Goal: Task Accomplishment & Management: Manage account settings

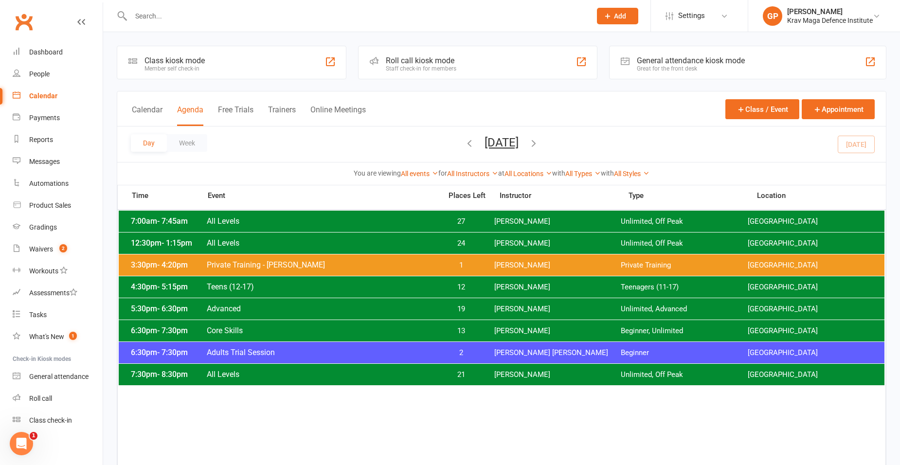
click at [530, 371] on span "[PERSON_NAME]" at bounding box center [557, 374] width 127 height 9
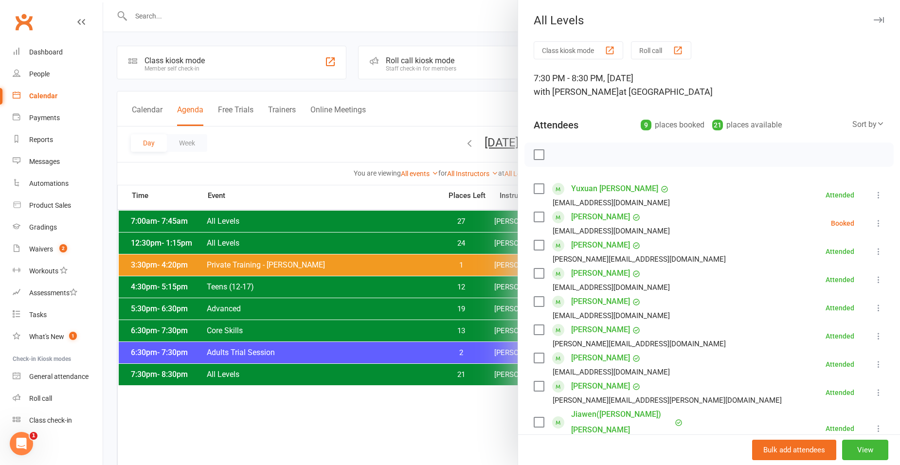
click at [873, 220] on icon at bounding box center [878, 223] width 10 height 10
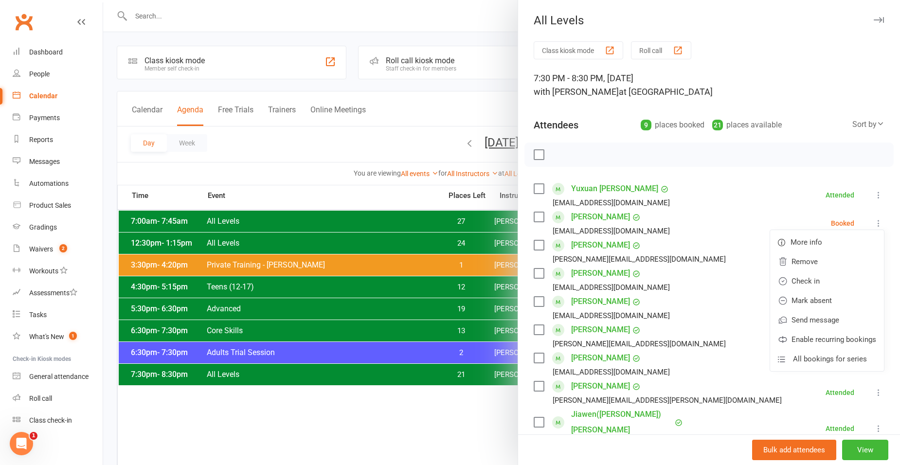
click at [250, 172] on div at bounding box center [501, 232] width 796 height 465
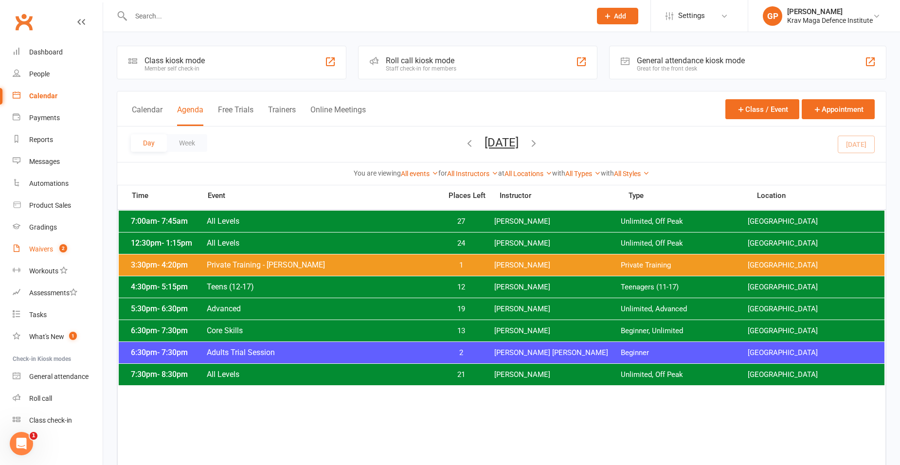
click at [47, 247] on div "Waivers" at bounding box center [41, 249] width 24 height 8
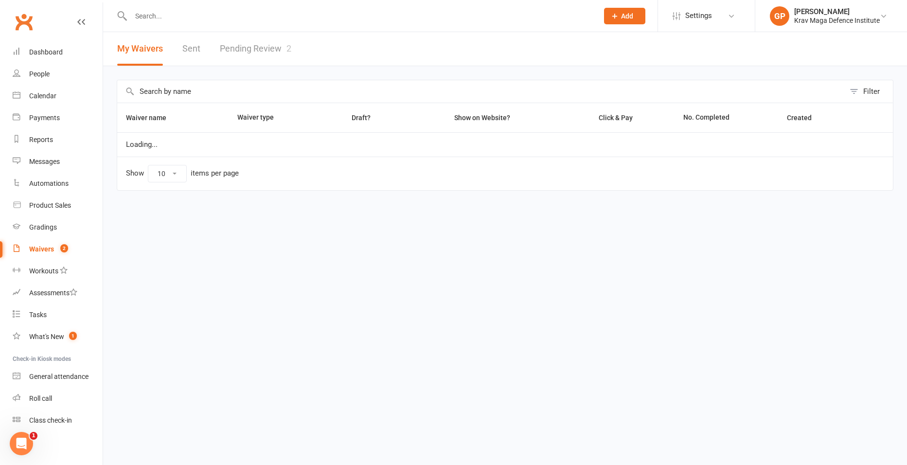
click at [270, 48] on link "Pending Review 2" at bounding box center [255, 49] width 71 height 34
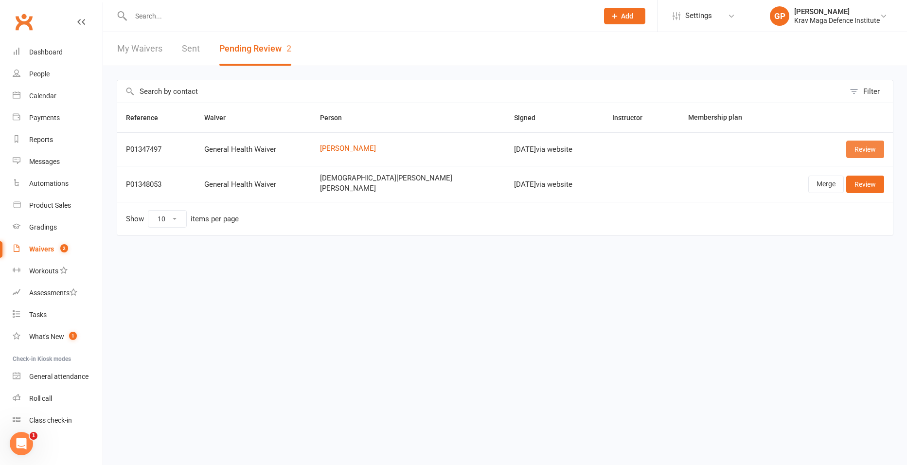
click at [863, 149] on link "Review" at bounding box center [865, 150] width 38 height 18
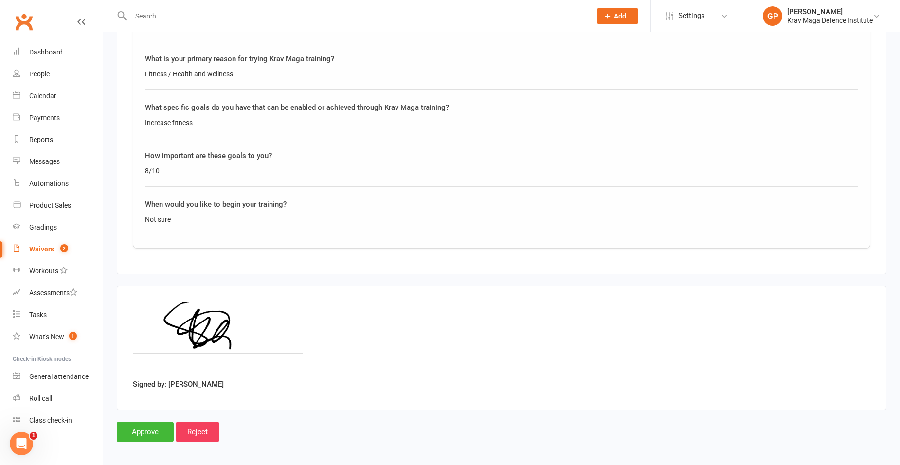
scroll to position [1402, 0]
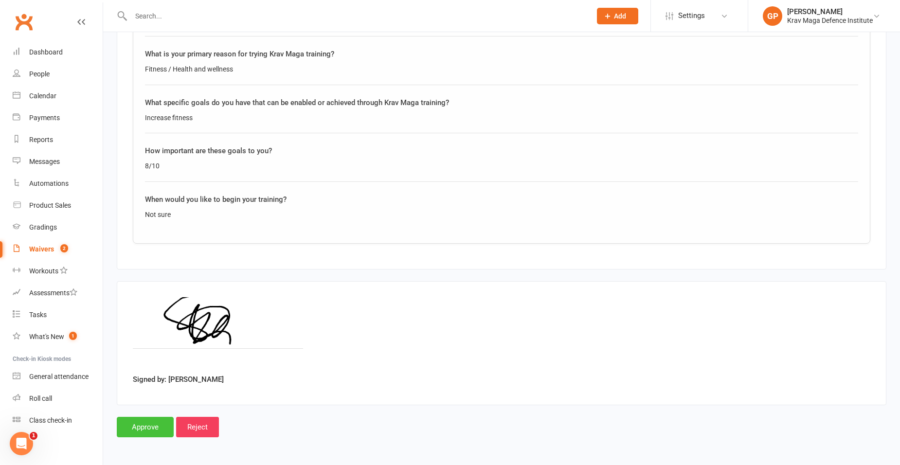
click at [132, 432] on input "Approve" at bounding box center [145, 427] width 57 height 20
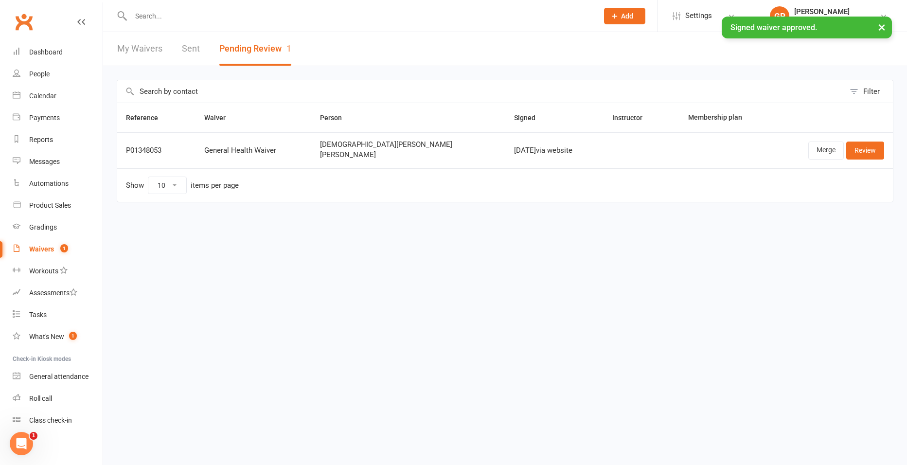
click at [138, 17] on div "× Signed waiver approved." at bounding box center [447, 17] width 894 height 0
click at [138, 47] on link "My Waivers" at bounding box center [139, 49] width 45 height 34
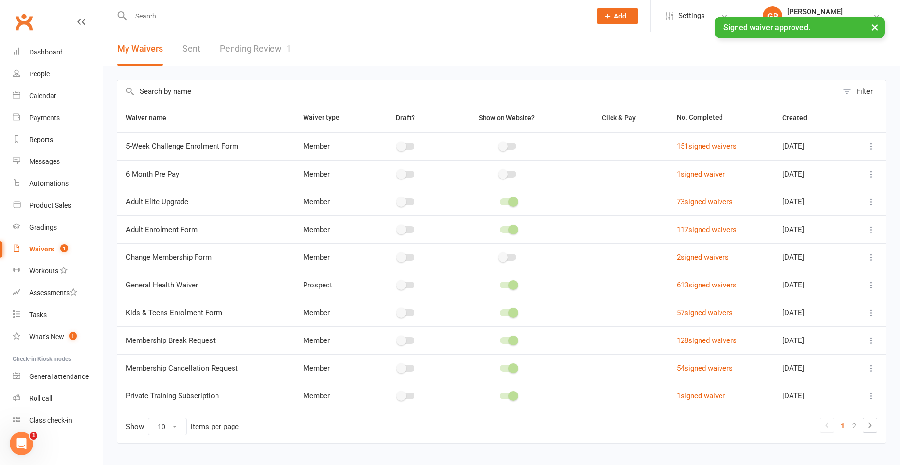
click at [283, 57] on link "Pending Review 1" at bounding box center [255, 49] width 71 height 34
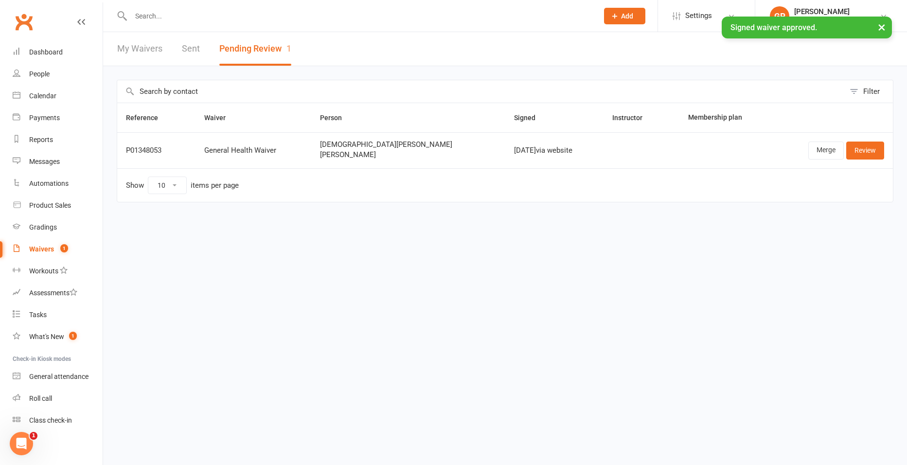
drag, startPoint x: 245, startPoint y: 43, endPoint x: 669, endPoint y: 241, distance: 467.9
click at [669, 241] on html "Prospect Member Non-attending contact Class / event Appointment Grading event T…" at bounding box center [453, 121] width 907 height 243
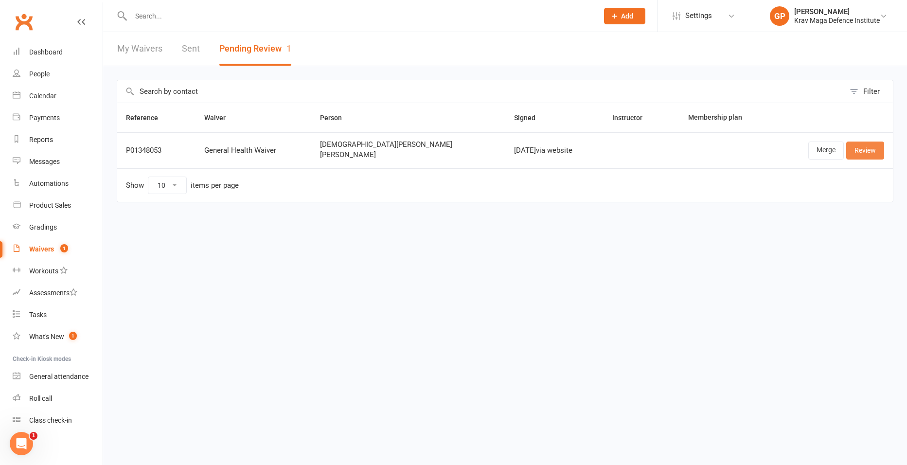
click at [860, 145] on link "Review" at bounding box center [865, 150] width 38 height 18
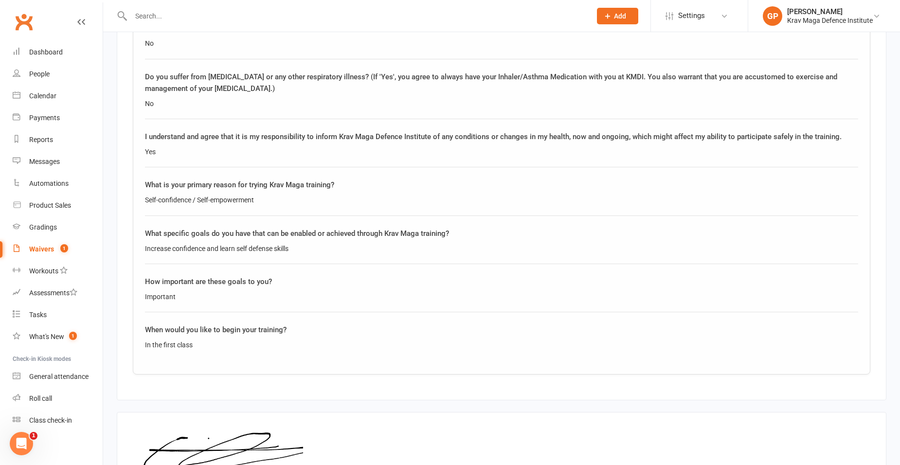
scroll to position [1799, 0]
